Goal: Use online tool/utility: Use online tool/utility

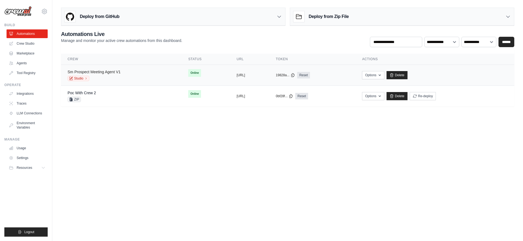
click at [88, 71] on link "Sm Prospect Meeting Agent V1" at bounding box center [94, 72] width 53 height 4
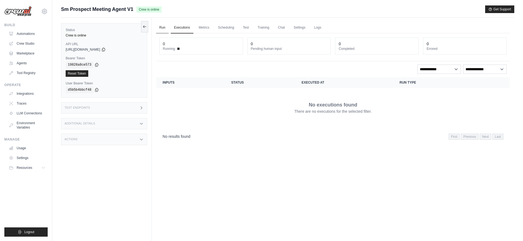
click at [163, 30] on link "Run" at bounding box center [162, 27] width 13 height 11
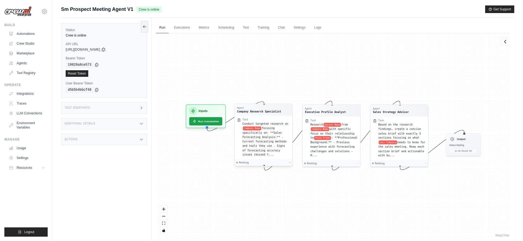
click at [261, 142] on span "focusing specifically on: **Sales Forecasting Analysis:** - Current forecasting…" at bounding box center [265, 142] width 44 height 30
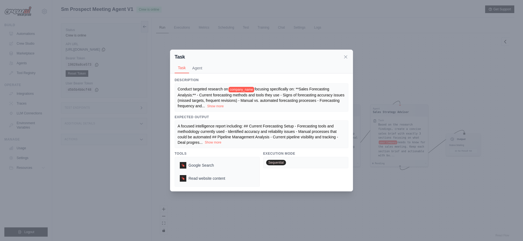
click at [213, 141] on button "Show more" at bounding box center [213, 142] width 17 height 4
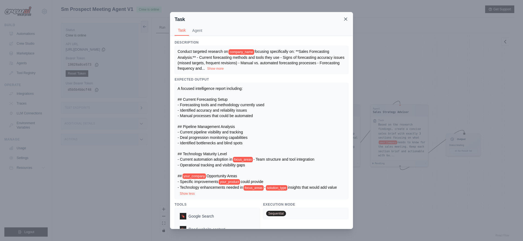
click at [346, 20] on icon at bounding box center [346, 19] width 3 height 3
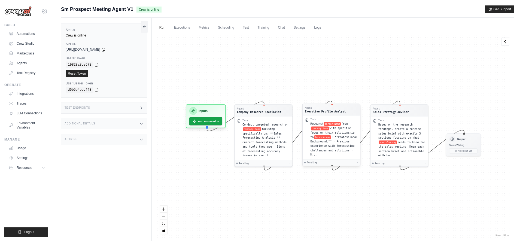
click at [332, 132] on span "with specific focus on their relationship to" at bounding box center [332, 133] width 44 height 12
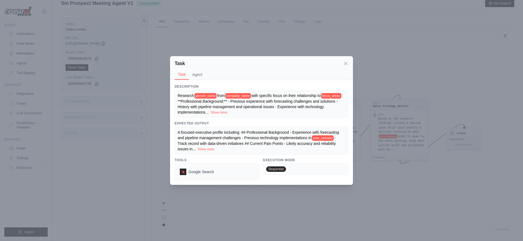
scroll to position [7, 0]
click at [208, 148] on button "Show more" at bounding box center [206, 149] width 17 height 4
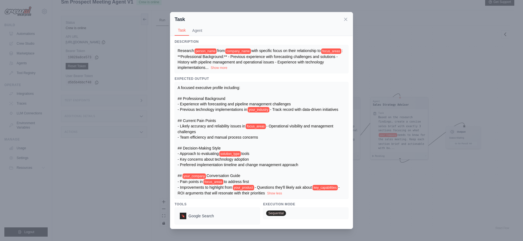
scroll to position [12, 0]
click at [180, 120] on span "- Track record with data-driven initiatives ## Current Pain Points - Likely acc…" at bounding box center [258, 117] width 161 height 21
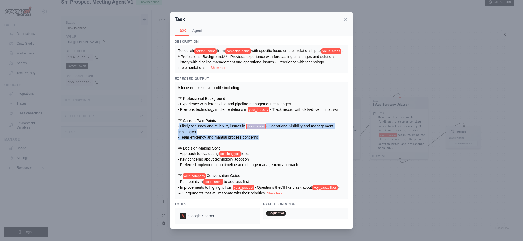
drag, startPoint x: 178, startPoint y: 120, endPoint x: 271, endPoint y: 132, distance: 93.6
click at [271, 132] on div "A focused executive profile including: ## Professional Background - Experience …" at bounding box center [262, 140] width 168 height 111
drag, startPoint x: 263, startPoint y: 135, endPoint x: 177, endPoint y: 126, distance: 86.0
click at [177, 126] on div "A focused executive profile including: ## Professional Background - Experience …" at bounding box center [262, 140] width 174 height 117
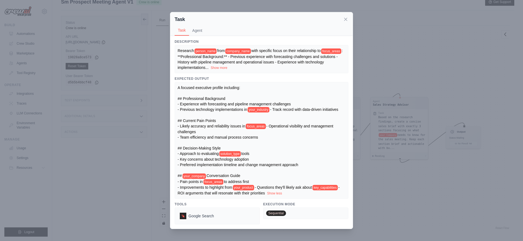
click at [310, 158] on div "A focused executive profile including: ## Professional Background - Experience …" at bounding box center [262, 140] width 168 height 111
drag, startPoint x: 303, startPoint y: 162, endPoint x: 197, endPoint y: 155, distance: 106.5
click at [197, 155] on div "A focused executive profile including: ## Professional Background - Experience …" at bounding box center [262, 140] width 168 height 111
click at [197, 155] on span "tools - Key concerns about technology adoption - Preferred implementation timel…" at bounding box center [238, 165] width 121 height 26
click at [256, 124] on span "focus_areas" at bounding box center [256, 126] width 20 height 5
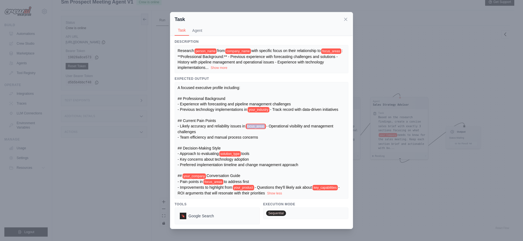
click at [256, 124] on span "focus_areas" at bounding box center [256, 126] width 20 height 5
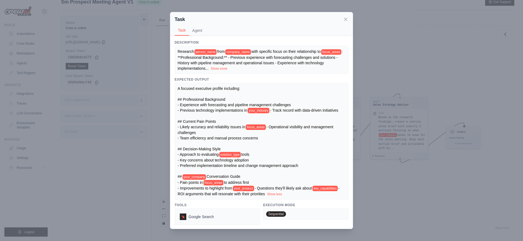
click at [258, 130] on span "focus_areas" at bounding box center [256, 127] width 20 height 5
click at [259, 107] on span "A focused executive profile including: ## Professional Background - Experience …" at bounding box center [234, 99] width 113 height 26
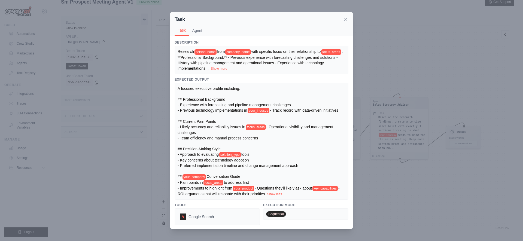
click at [259, 107] on span "A focused executive profile including: ## Professional Background - Experience …" at bounding box center [234, 99] width 113 height 26
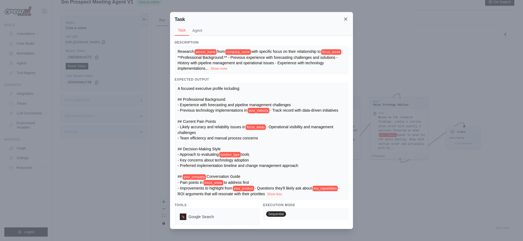
click at [346, 18] on icon at bounding box center [345, 18] width 5 height 5
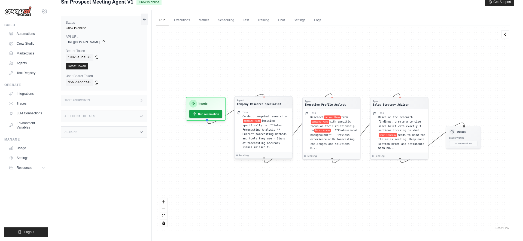
click at [265, 122] on span "focusing specifically on: **Sales Forecasting Analysis:** - Current forecasting…" at bounding box center [265, 134] width 44 height 30
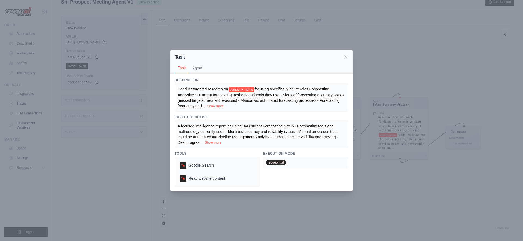
click at [215, 143] on button "Show more" at bounding box center [213, 142] width 17 height 4
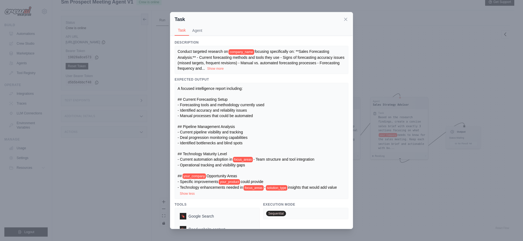
scroll to position [19, 0]
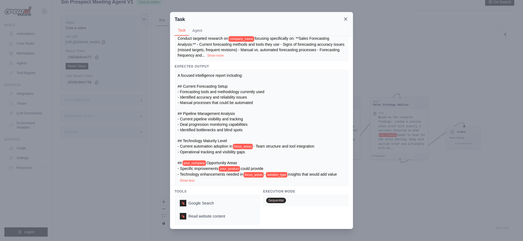
click at [346, 19] on icon at bounding box center [346, 19] width 3 height 3
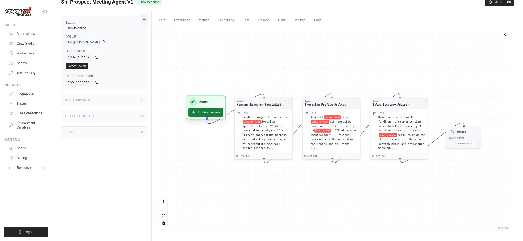
click at [213, 111] on button "Run Automation" at bounding box center [206, 112] width 35 height 8
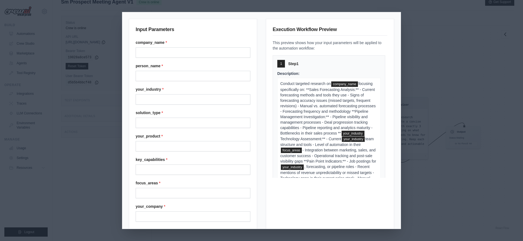
scroll to position [32, 0]
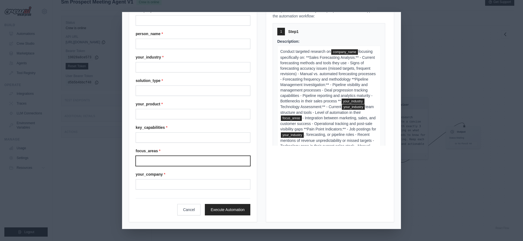
click at [157, 162] on input "Focus areas" at bounding box center [193, 161] width 115 height 10
click at [191, 209] on button "Cancel" at bounding box center [188, 209] width 23 height 11
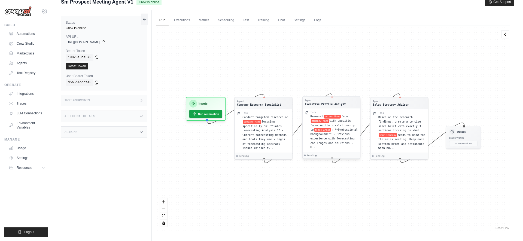
click at [322, 127] on span "with specific focus on their relationship to" at bounding box center [332, 125] width 44 height 12
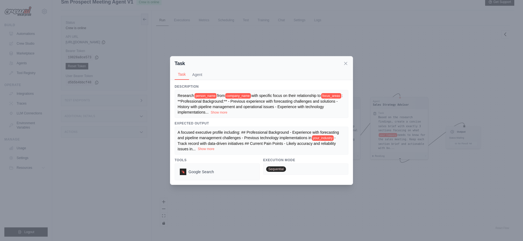
click at [207, 149] on button "Show more" at bounding box center [206, 149] width 17 height 4
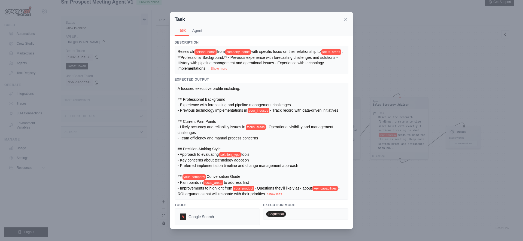
scroll to position [13, 0]
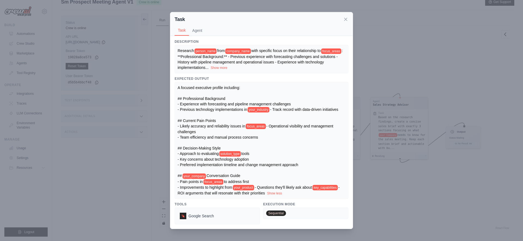
click at [182, 119] on span "- Track record with data-driven initiatives ## Current Pain Points - Likely acc…" at bounding box center [258, 117] width 161 height 21
click at [183, 132] on span "- Operational visibility and management challenges - Team efficiency and manual…" at bounding box center [256, 140] width 157 height 32
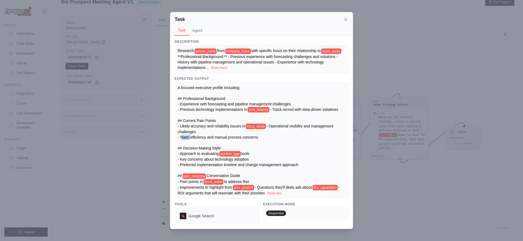
click at [183, 132] on span "- Operational visibility and management challenges - Team efficiency and manual…" at bounding box center [256, 140] width 157 height 32
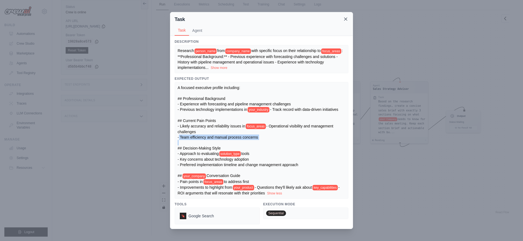
click at [347, 21] on icon at bounding box center [345, 18] width 5 height 5
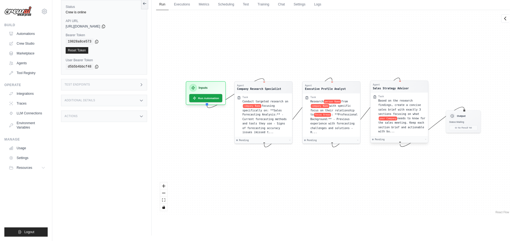
click at [382, 107] on div "Based on the research findings, create a concise sales brief with exactly 3 sec…" at bounding box center [402, 116] width 47 height 35
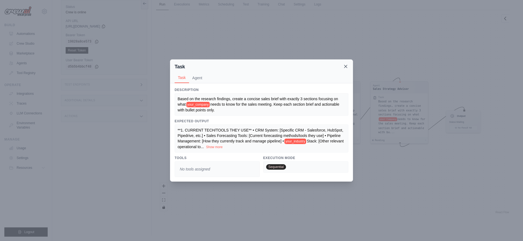
click at [343, 68] on icon at bounding box center [345, 66] width 5 height 5
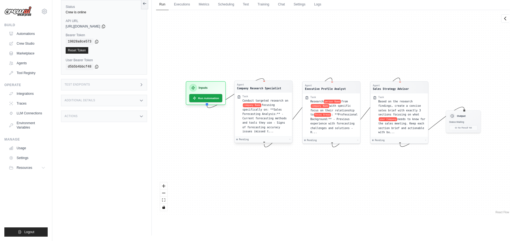
click at [271, 111] on div "Conduct targeted research on company Name focusing specifically on: **Sales For…" at bounding box center [266, 116] width 47 height 35
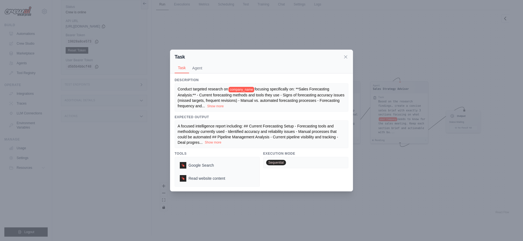
click at [215, 143] on button "Show more" at bounding box center [213, 142] width 17 height 4
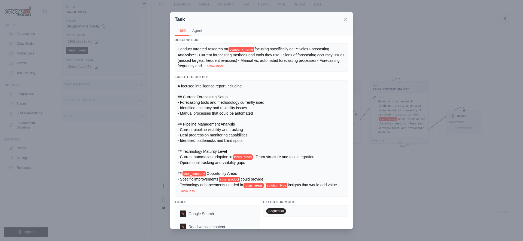
scroll to position [0, 0]
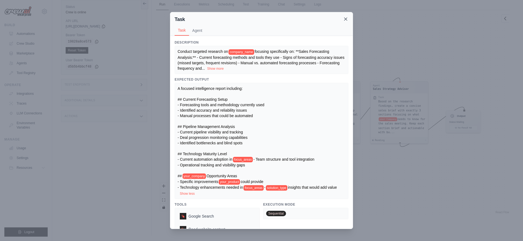
click at [344, 22] on div "Task" at bounding box center [262, 20] width 174 height 8
click at [347, 19] on icon at bounding box center [345, 18] width 5 height 5
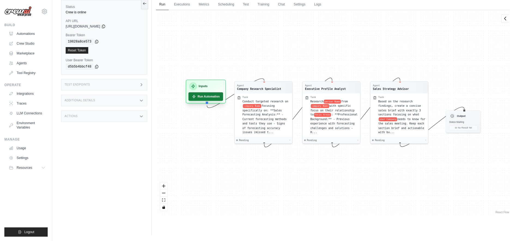
click at [192, 95] on icon at bounding box center [194, 97] width 4 height 4
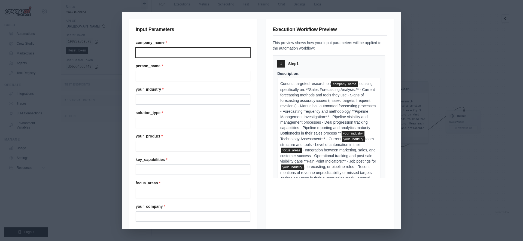
click at [200, 48] on input "Company name" at bounding box center [193, 52] width 115 height 10
click at [410, 35] on div "Input Parameters company_name * person_name * your_industry * solution_type * y…" at bounding box center [261, 120] width 523 height 241
